Goal: Task Accomplishment & Management: Use online tool/utility

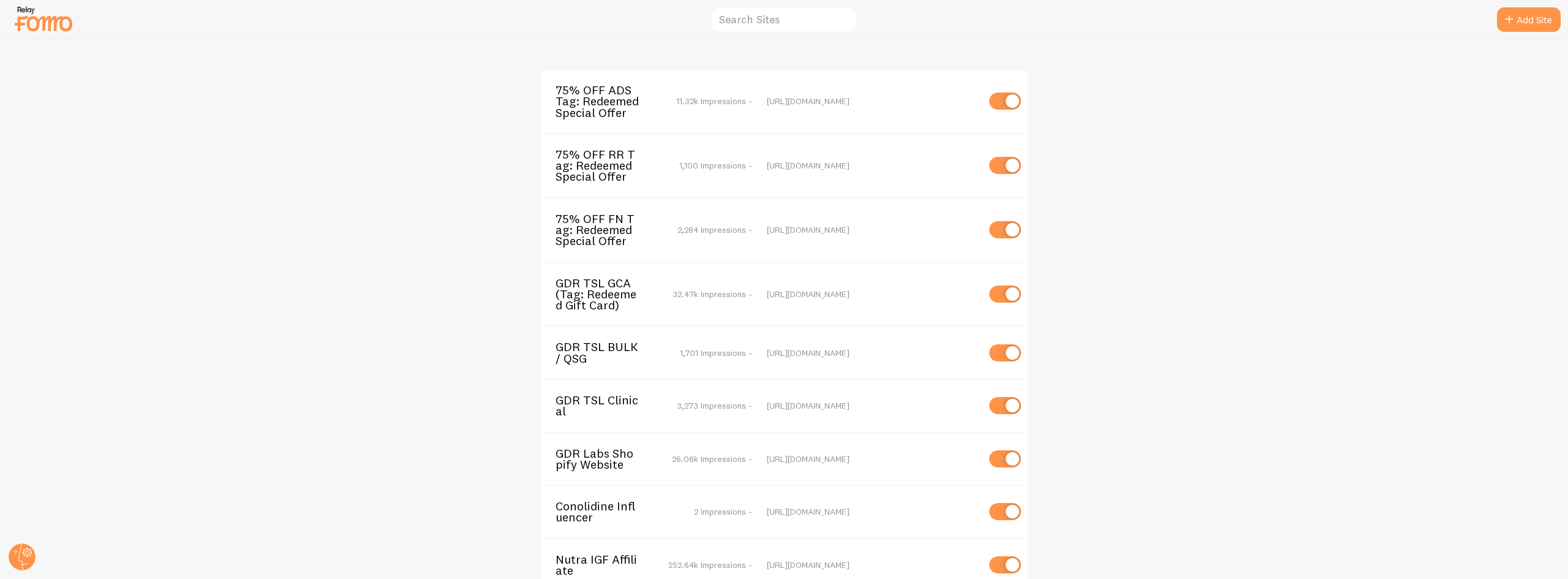
click at [583, 464] on span "GDR Labs Shopify Website" at bounding box center [604, 459] width 98 height 23
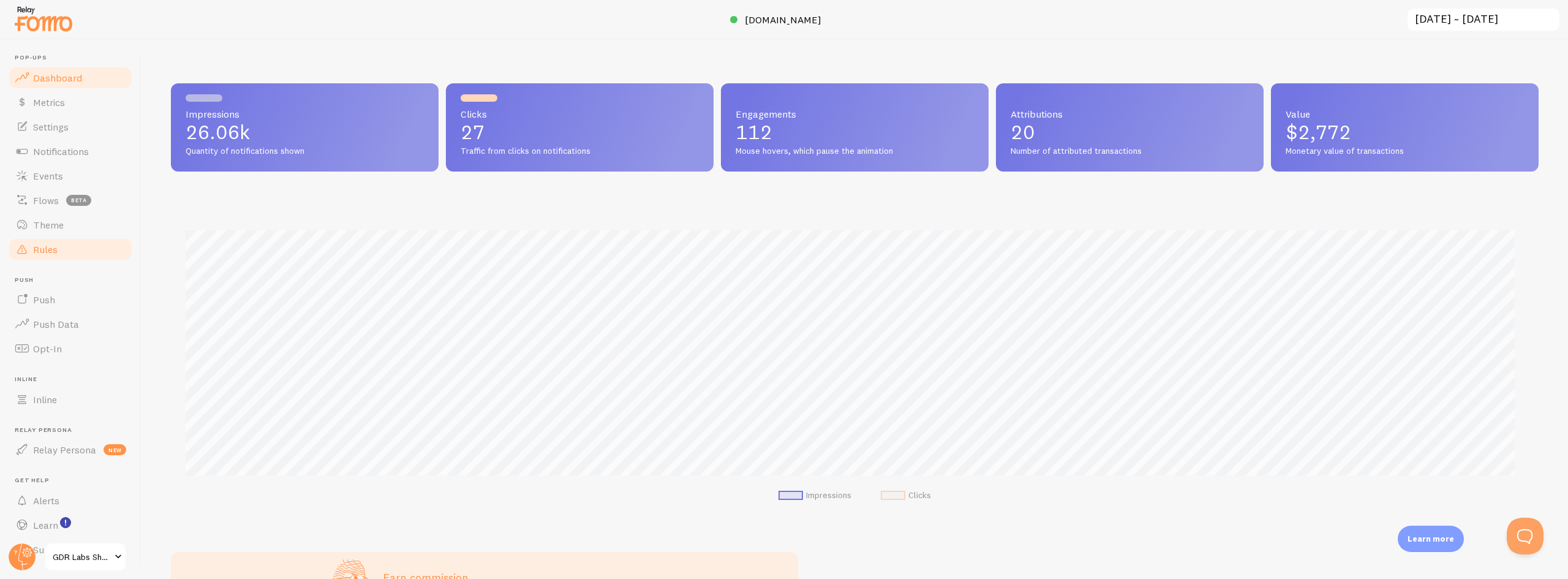
click at [42, 247] on span "Rules" at bounding box center [45, 249] width 25 height 12
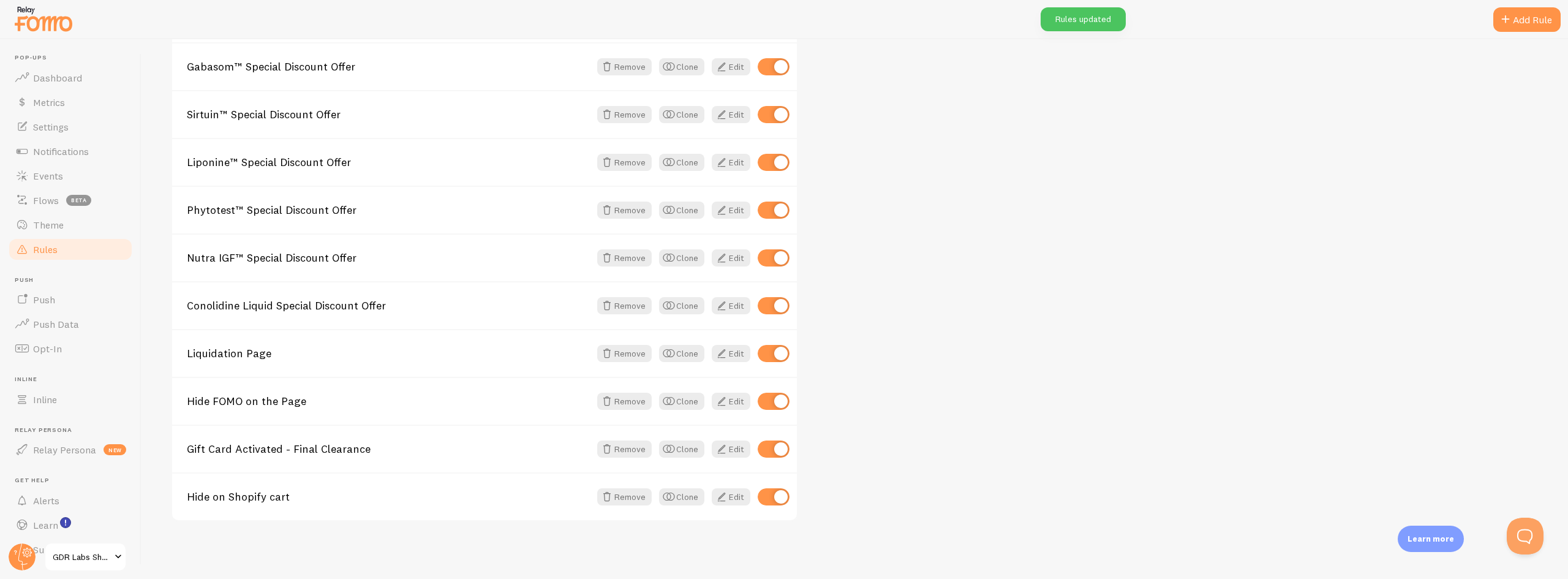
scroll to position [321, 0]
click at [1003, 484] on div "By default, events are shown on all URLs. Rules are applied in the order listed…" at bounding box center [855, 190] width 1368 height 660
click at [729, 496] on link "Edit" at bounding box center [730, 496] width 38 height 17
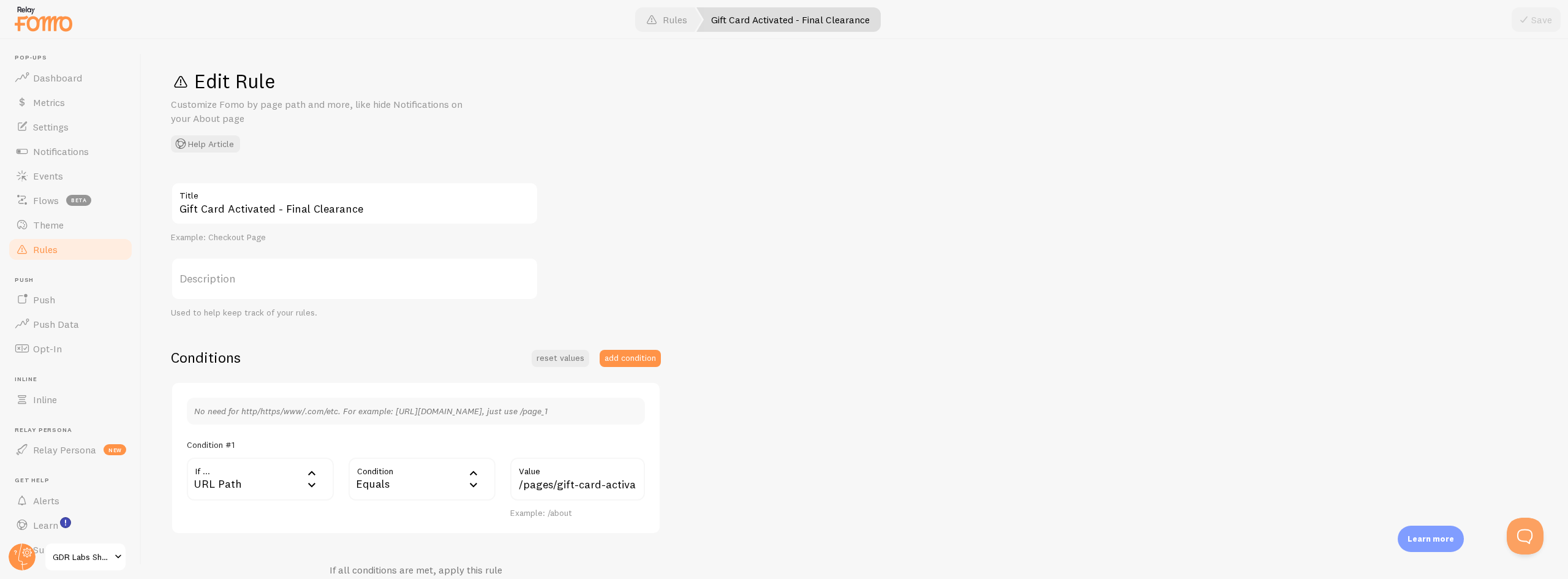
click at [50, 249] on span "Rules" at bounding box center [45, 249] width 25 height 12
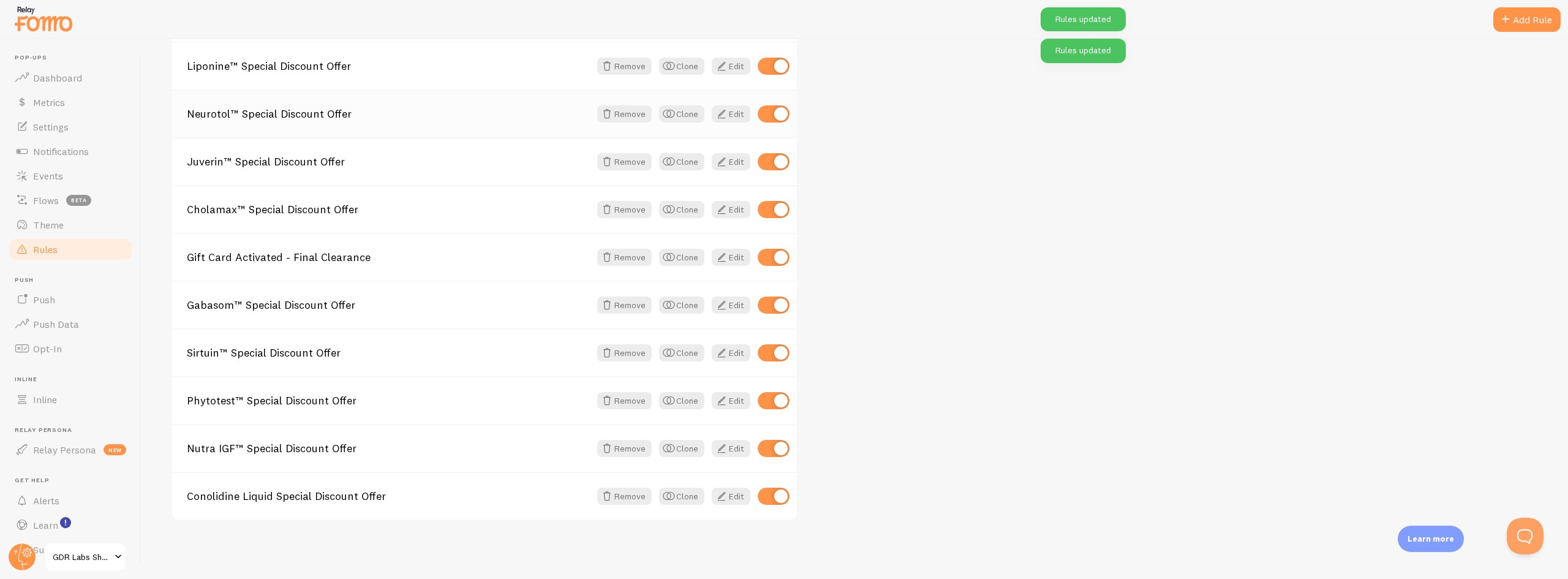
scroll to position [321, 0]
click at [733, 452] on link "Edit" at bounding box center [730, 448] width 38 height 17
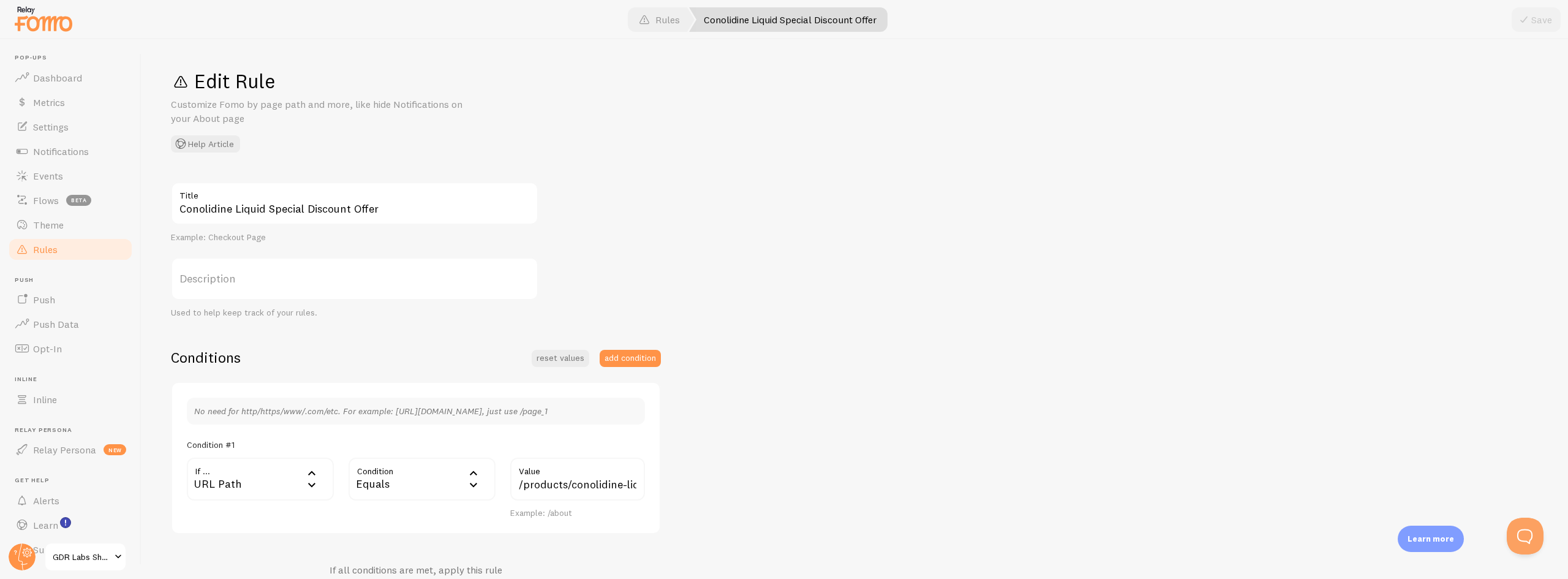
click at [68, 248] on link "Rules" at bounding box center [71, 249] width 126 height 25
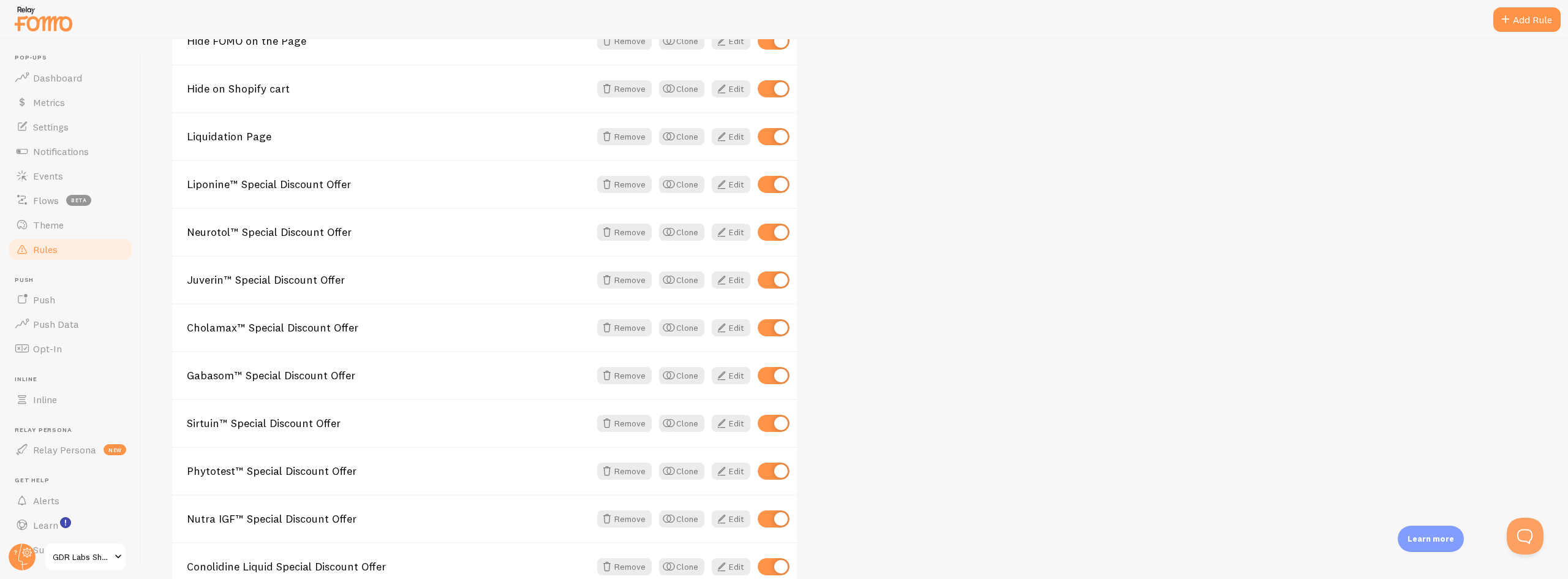
scroll to position [321, 0]
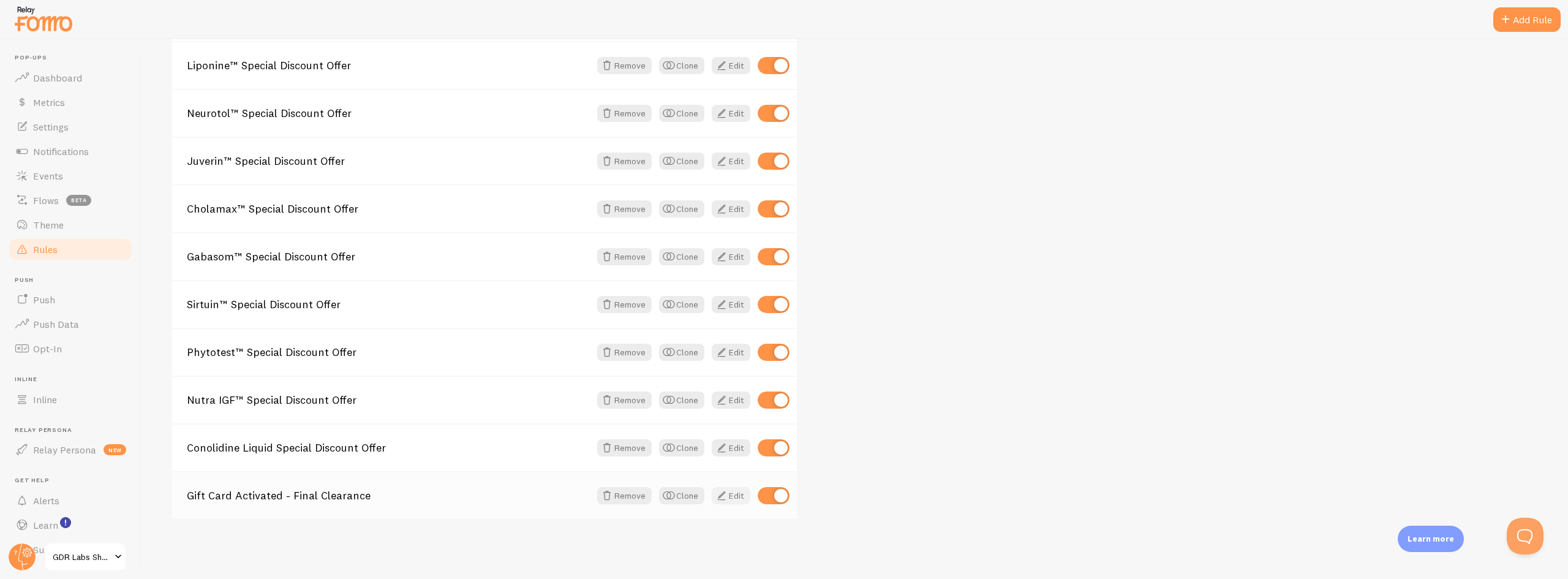
click at [727, 501] on span at bounding box center [721, 495] width 14 height 15
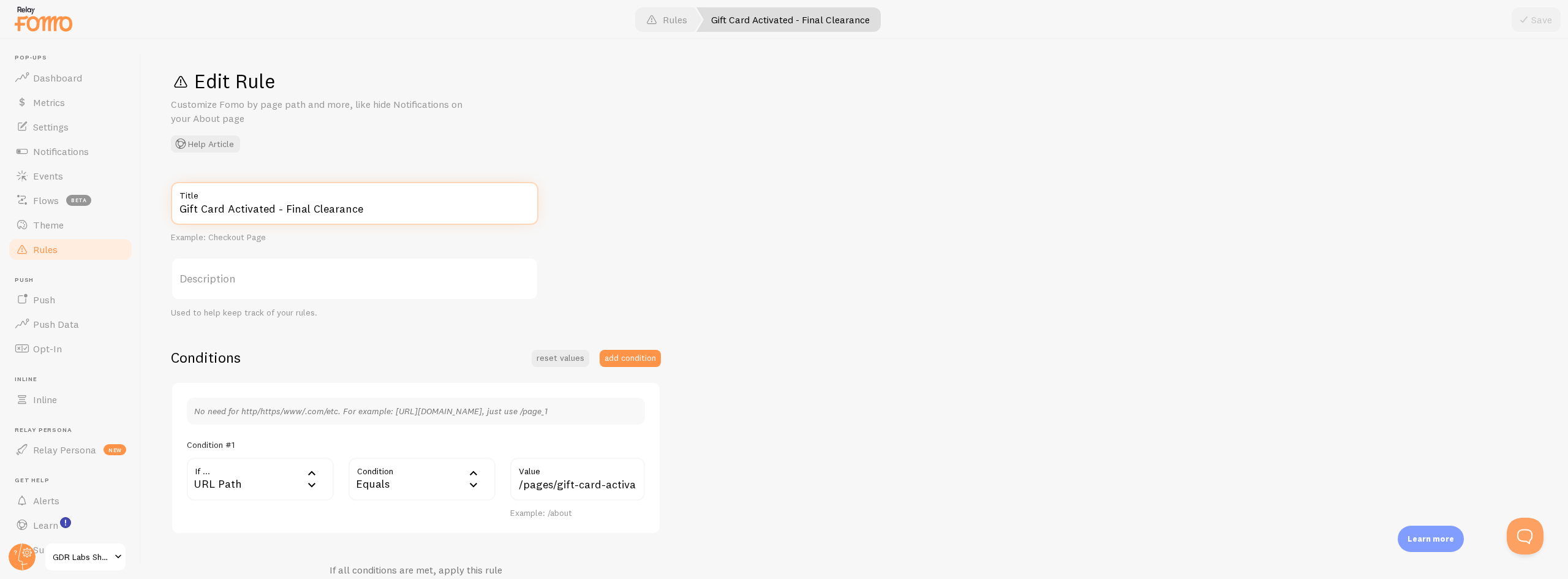
click at [378, 209] on input "Gift Card Activated - Final Clearance" at bounding box center [354, 204] width 367 height 43
click at [37, 249] on span "Rules" at bounding box center [45, 249] width 25 height 12
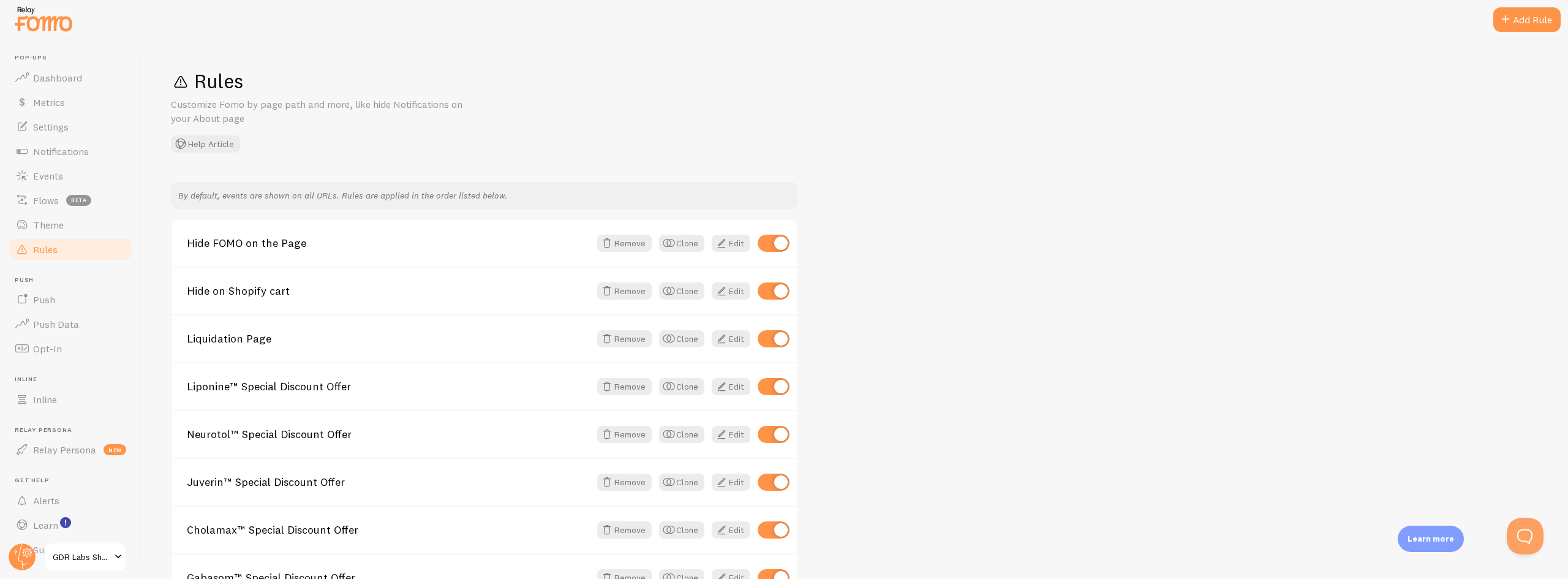
scroll to position [321, 0]
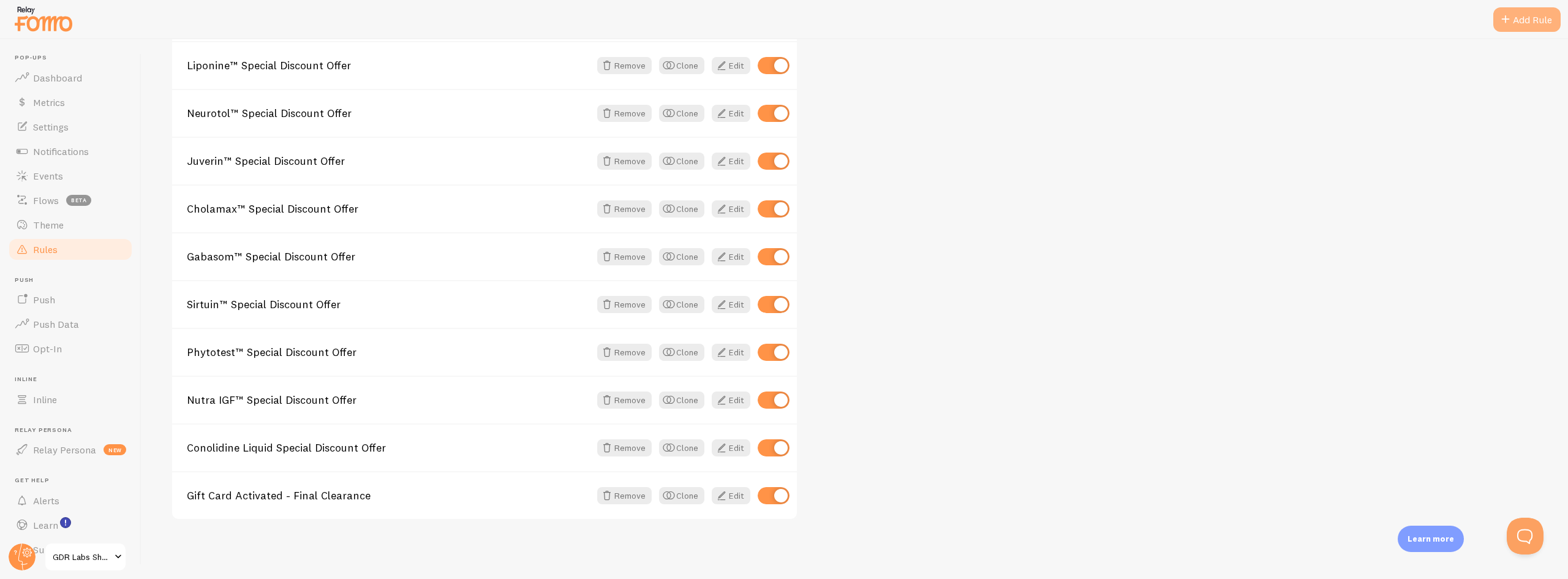
click at [1504, 21] on span at bounding box center [1505, 19] width 14 height 15
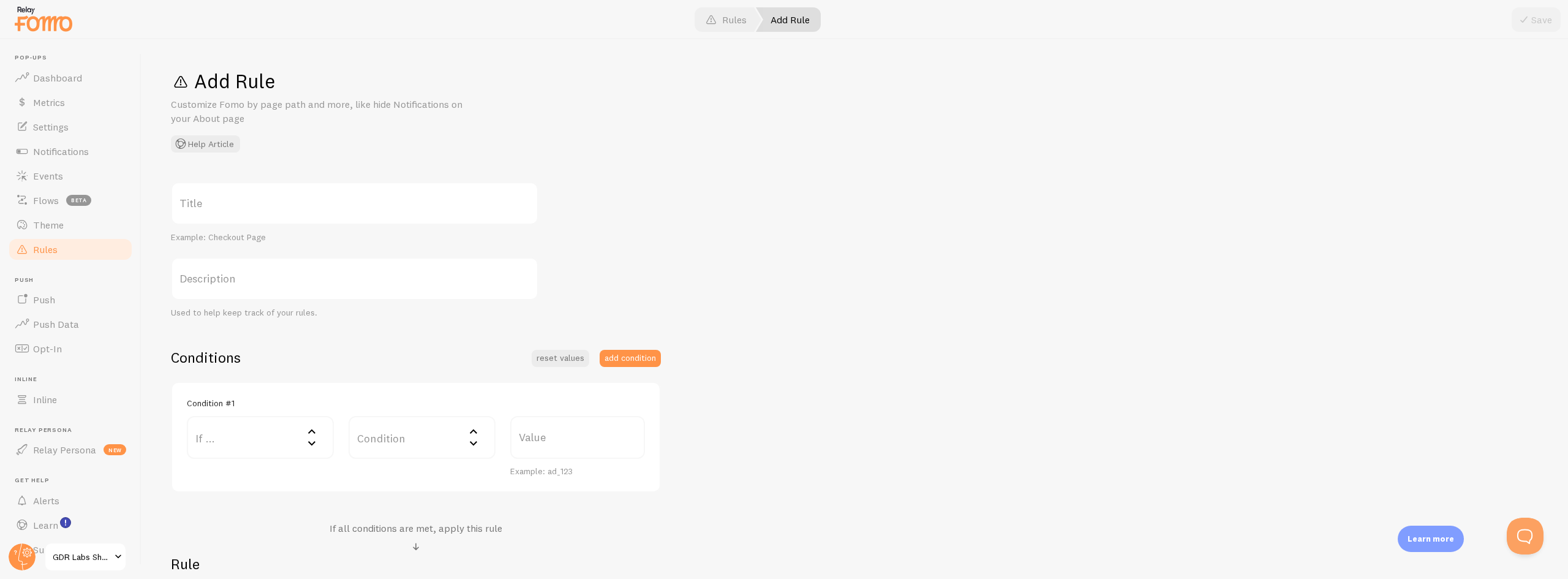
click at [229, 204] on label "Title" at bounding box center [354, 204] width 367 height 43
click at [229, 204] on input "Title" at bounding box center [354, 204] width 367 height 43
paste input "Gift Card Activated - Final Clearance"
drag, startPoint x: 194, startPoint y: 208, endPoint x: 274, endPoint y: 206, distance: 80.0
click at [274, 206] on input "Gift Card Activated - Final Clearance" at bounding box center [354, 204] width 367 height 43
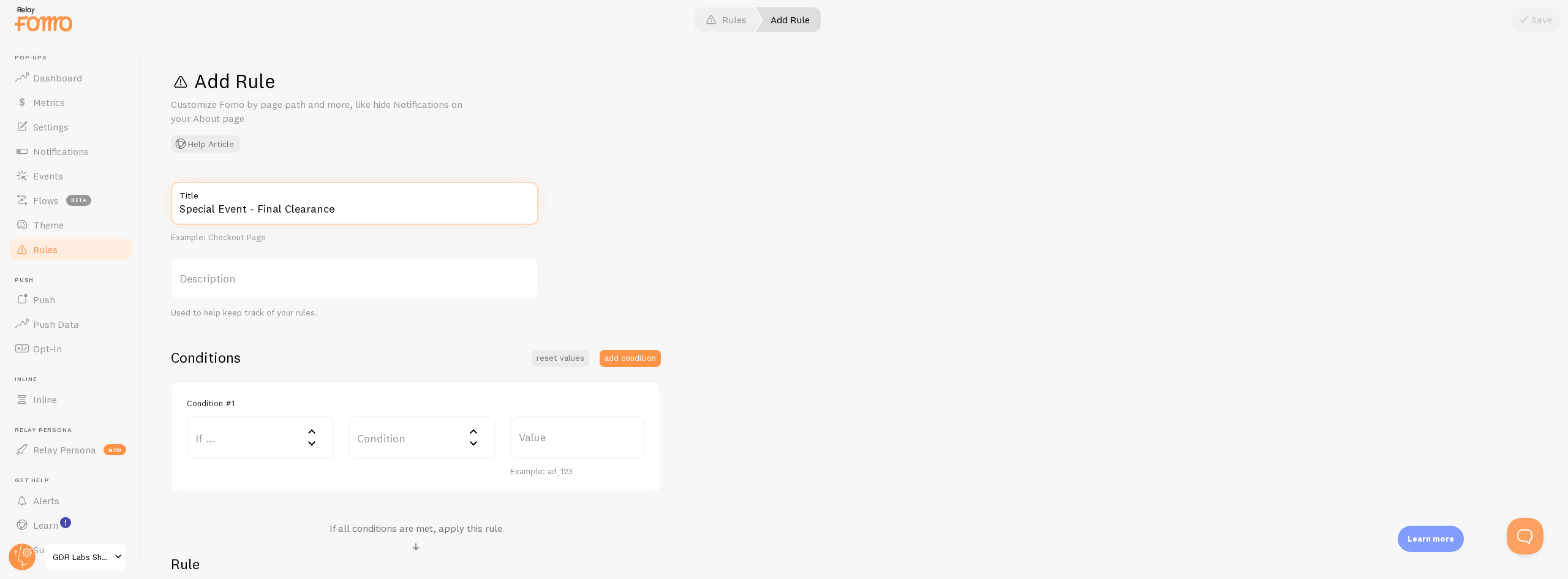
type input "Special Event - Final Clearance"
click at [798, 201] on div "Special Event - Final Clearance Title Example: Checkout Page Description Used t…" at bounding box center [855, 423] width 1368 height 481
click at [916, 342] on div "Special Event - Final Clearance Title Example: Checkout Page Description Used t…" at bounding box center [855, 423] width 1368 height 481
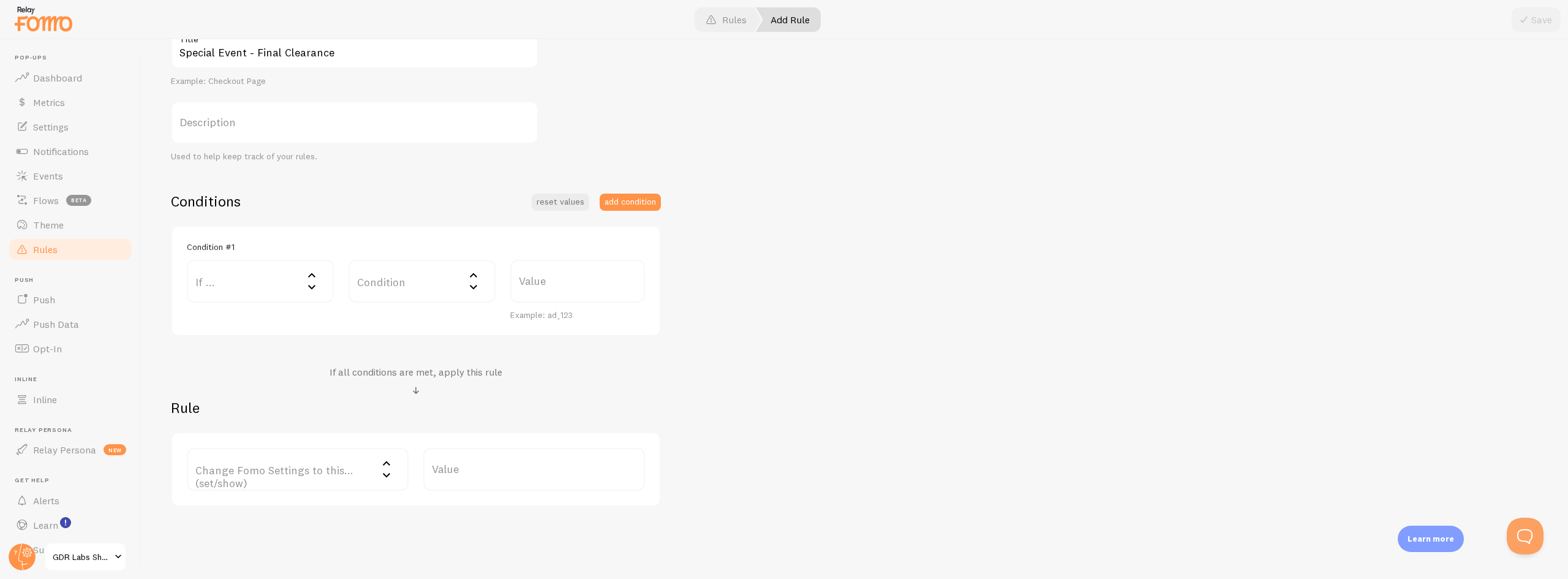
scroll to position [184, 0]
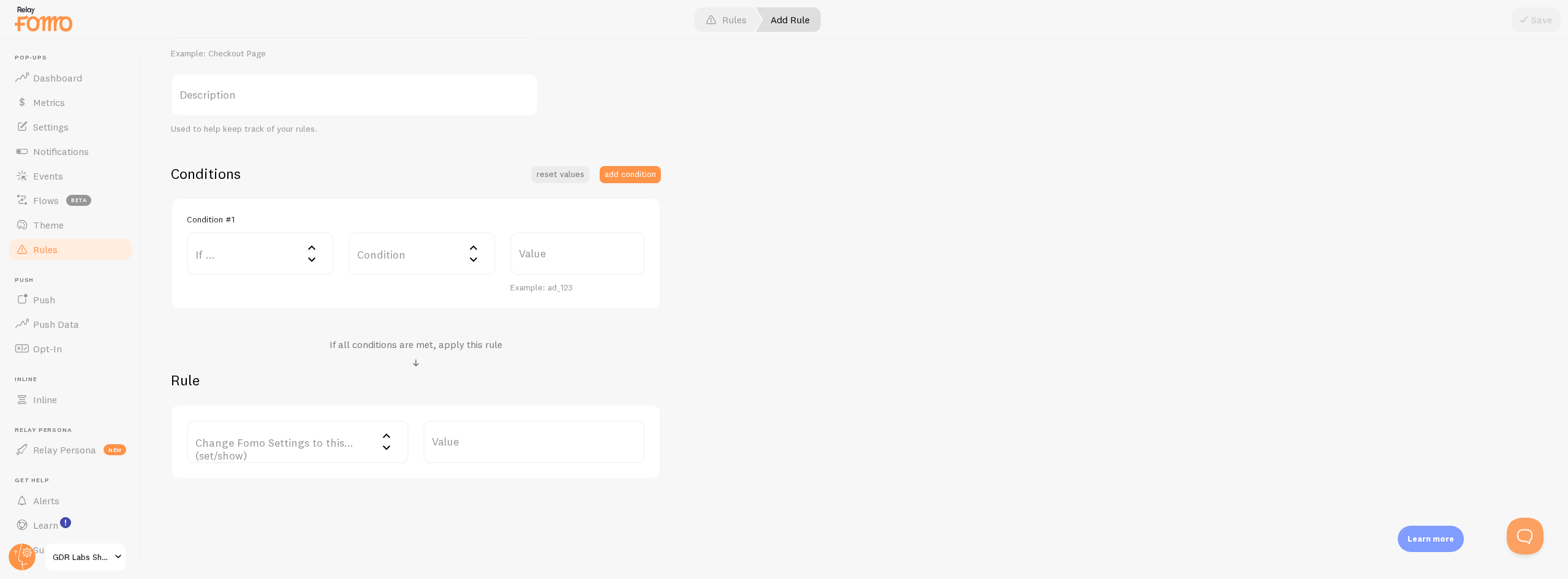
click at [264, 264] on label "If ..." at bounding box center [260, 254] width 147 height 43
click at [261, 292] on li "URL Path" at bounding box center [260, 293] width 144 height 21
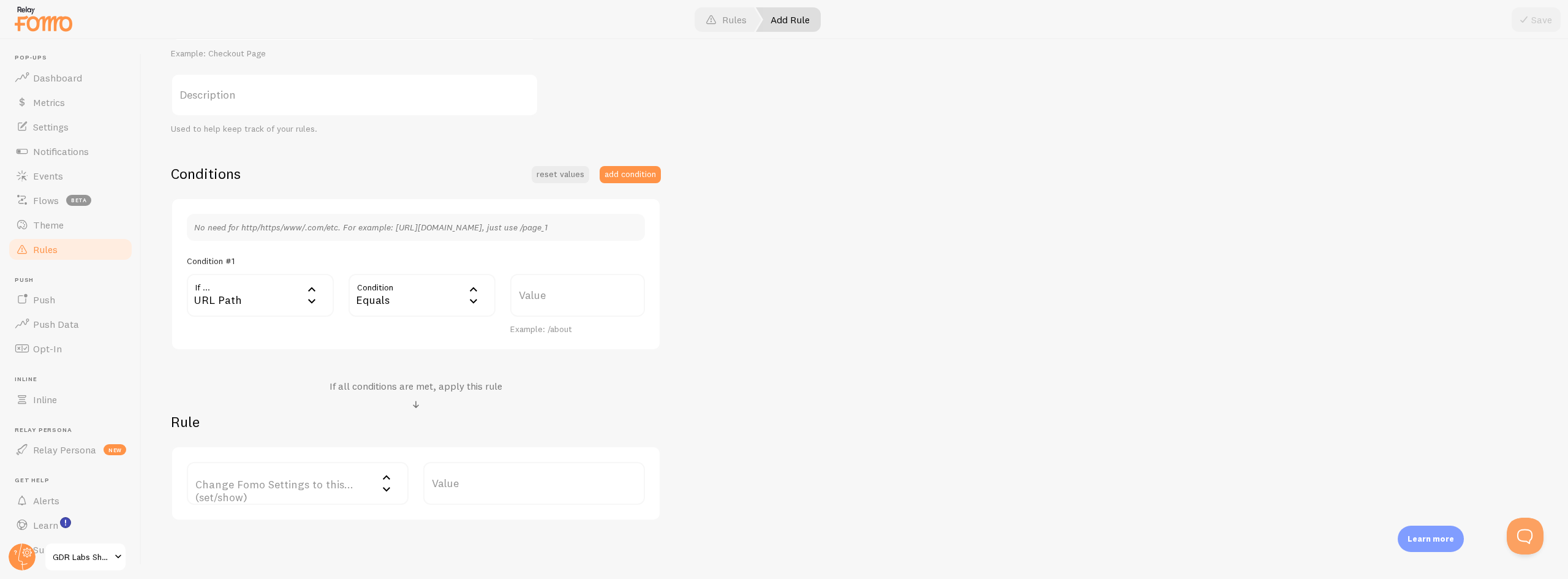
click at [545, 296] on label "Value" at bounding box center [577, 295] width 135 height 43
click at [545, 296] on input "Value" at bounding box center [577, 295] width 135 height 43
paste input "/pages/private-event-page"
drag, startPoint x: 568, startPoint y: 302, endPoint x: 490, endPoint y: 305, distance: 78.1
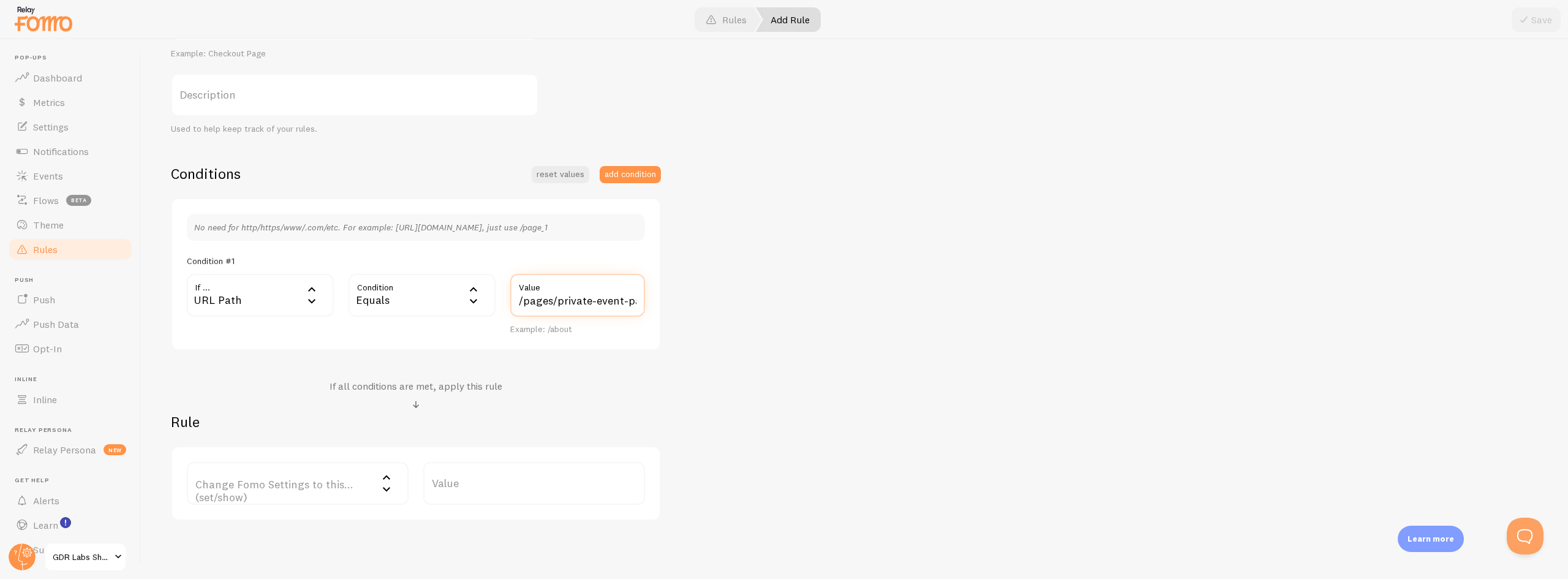
click at [490, 305] on div "If ... url URL Path URL Path URL Parameter Home page Mobile Browser URL Host CS…" at bounding box center [416, 304] width 473 height 61
type input "/pages/private-event-page"
click at [258, 488] on label "Change Fomo Settings to this... (set/show)" at bounding box center [297, 484] width 222 height 43
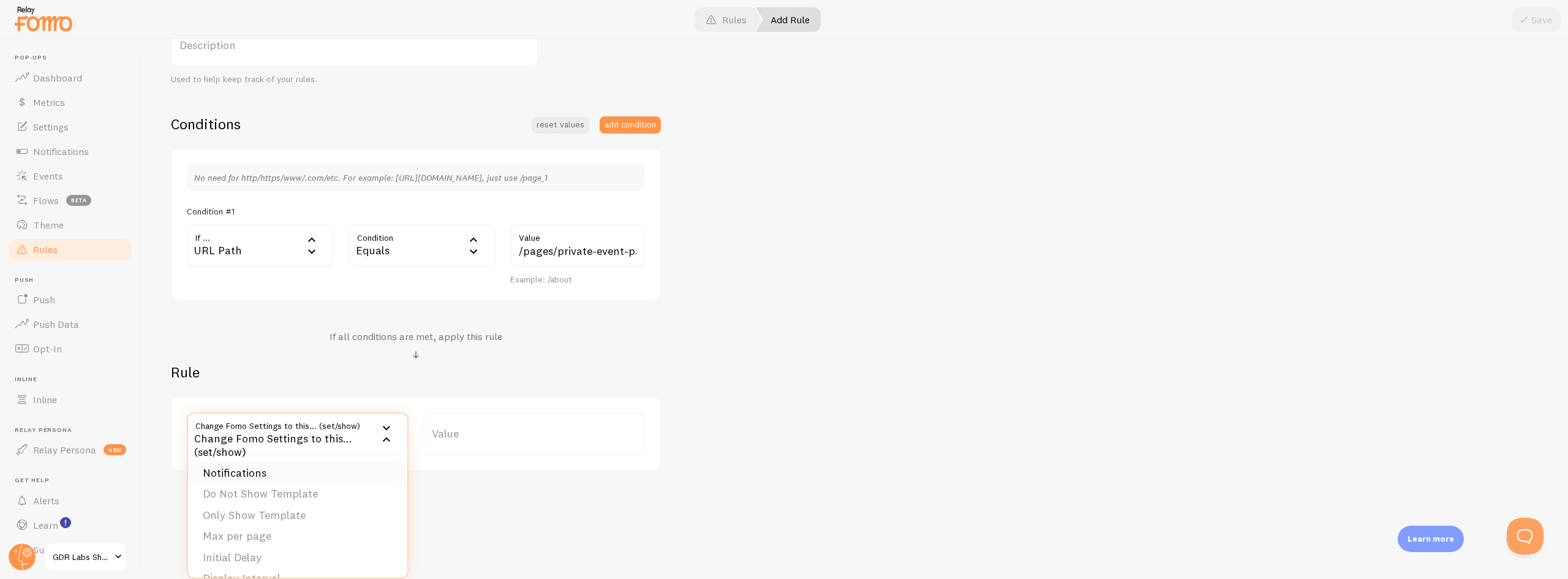
click at [271, 469] on li "Notifications" at bounding box center [297, 474] width 219 height 21
click at [478, 435] on label "Options" at bounding box center [534, 434] width 222 height 43
click at [479, 496] on li "Only show Fomo if conditions met" at bounding box center [534, 494] width 219 height 21
click at [844, 492] on div "Add Rule Customize Fomo by page path and more, like hide Notifications on your …" at bounding box center [854, 309] width 1426 height 540
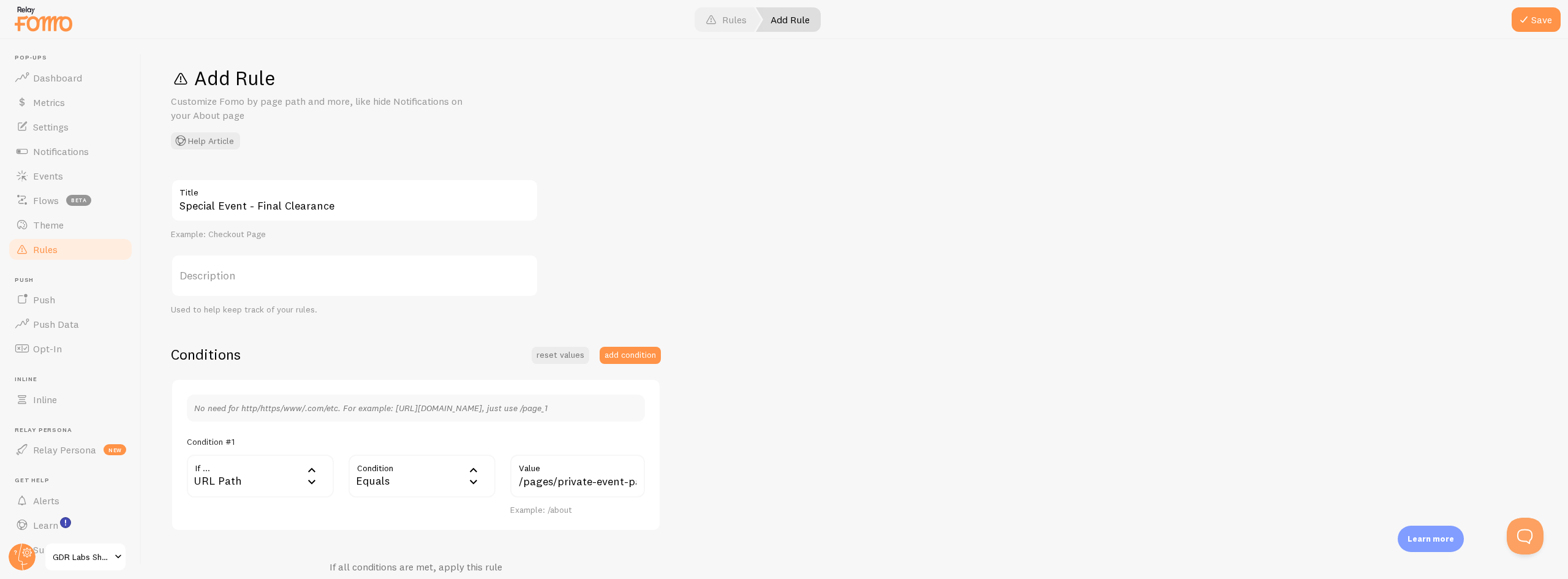
scroll to position [0, 0]
click at [1536, 19] on button "Save" at bounding box center [1536, 20] width 49 height 25
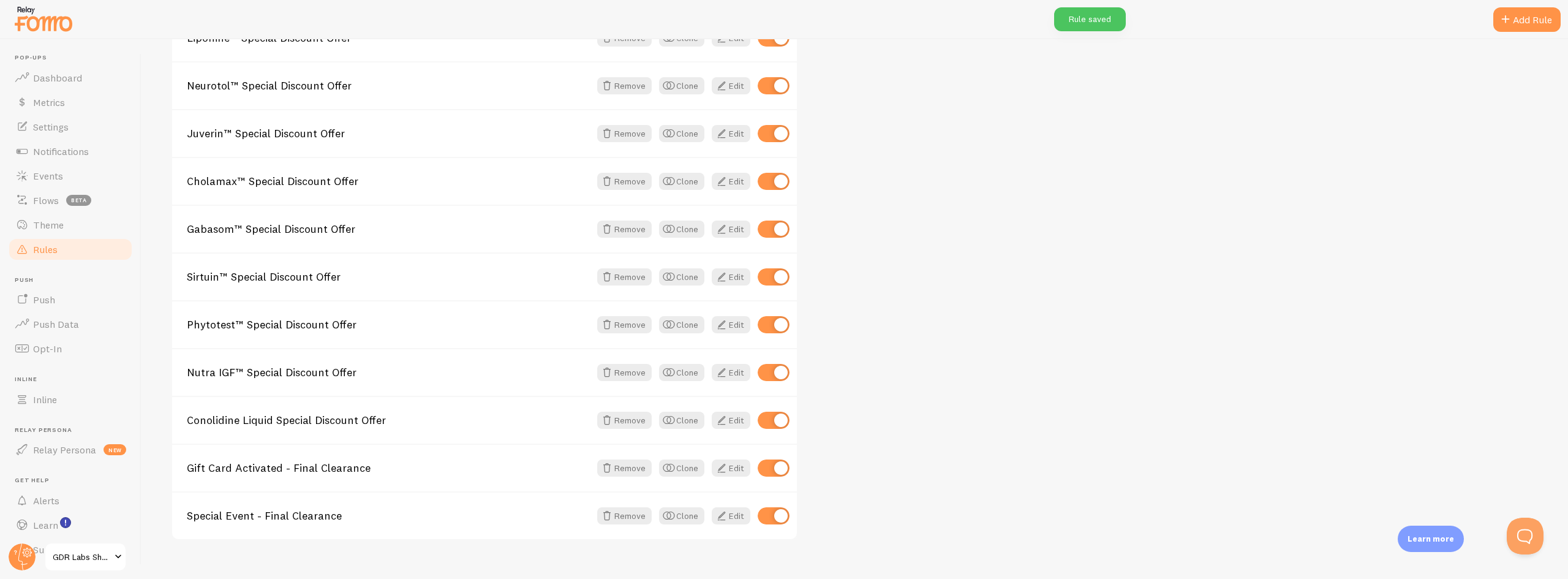
scroll to position [369, 0]
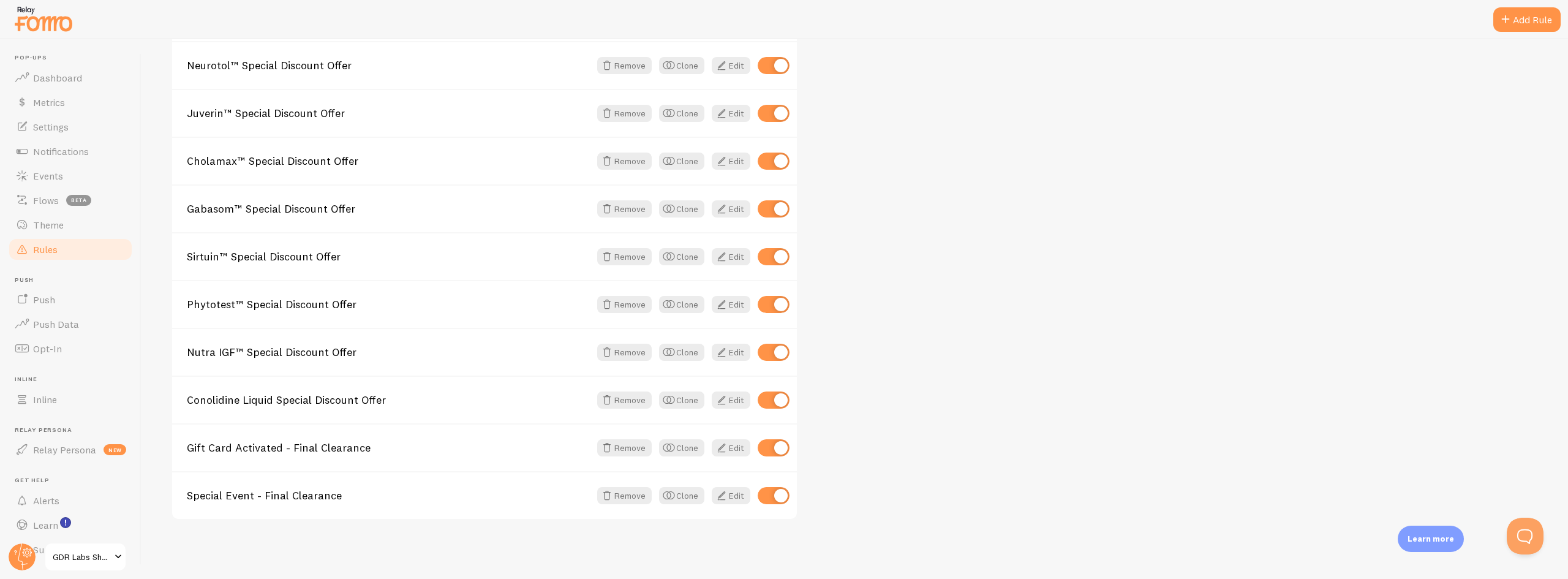
click at [1184, 284] on div "By default, events are shown on all URLs. Rules are applied in the order listed…" at bounding box center [855, 167] width 1368 height 707
